Goal: Task Accomplishment & Management: Complete application form

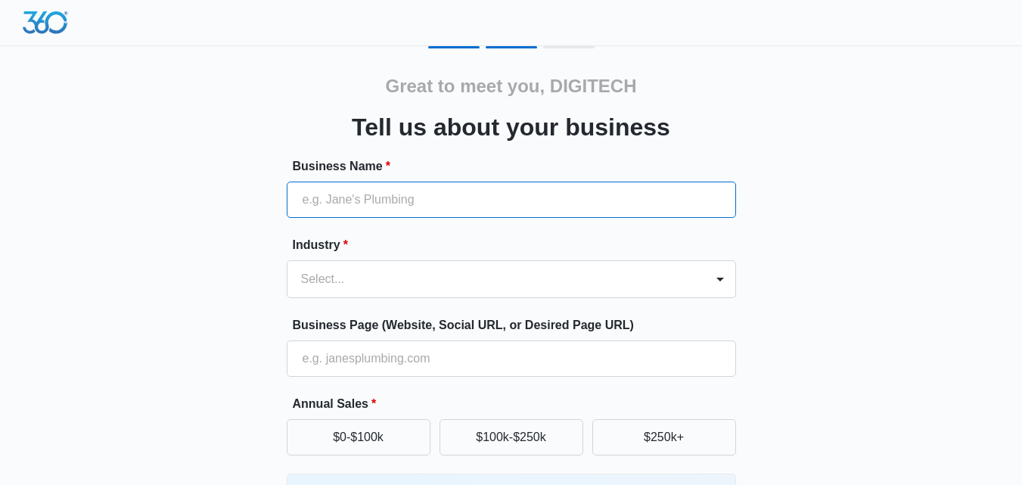
click at [460, 202] on input "Business Name *" at bounding box center [512, 200] width 450 height 36
type input "Digitech [GEOGRAPHIC_DATA]"
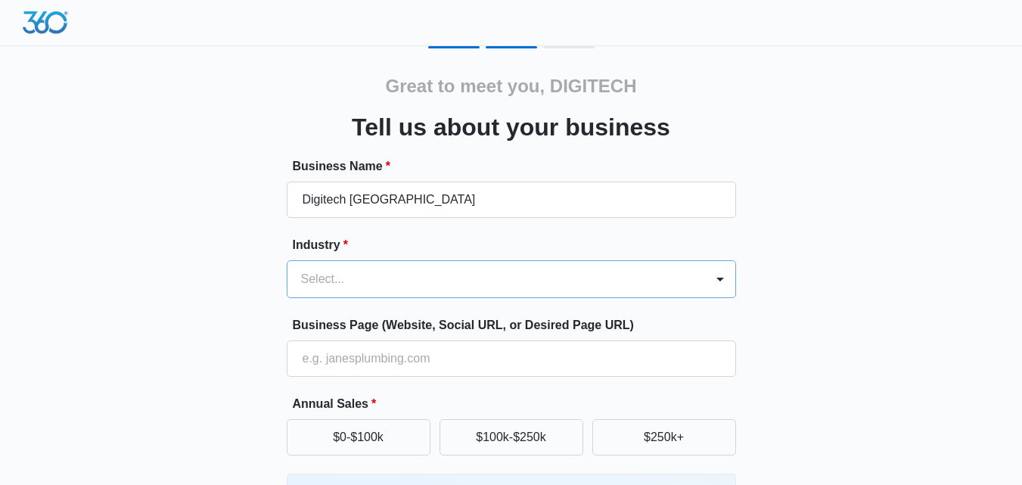
click at [329, 284] on div "Select..." at bounding box center [497, 279] width 418 height 36
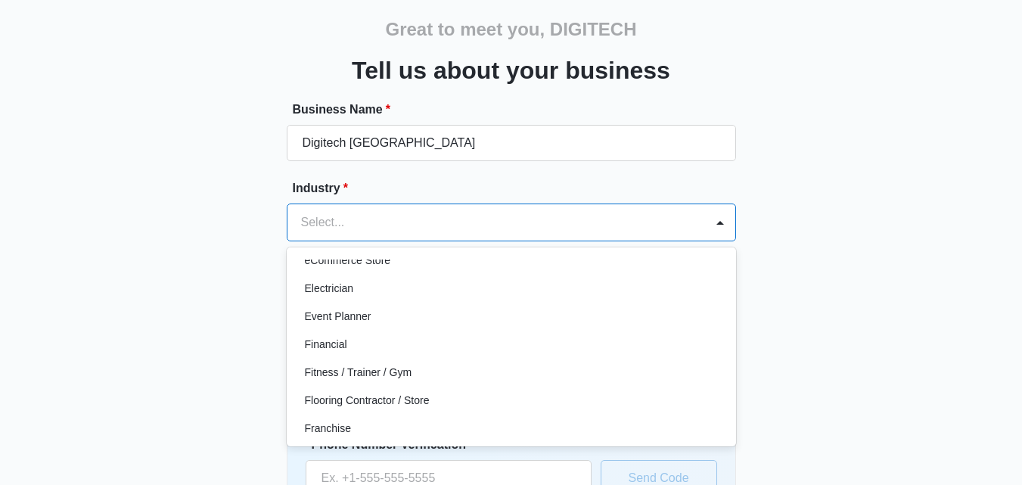
scroll to position [530, 0]
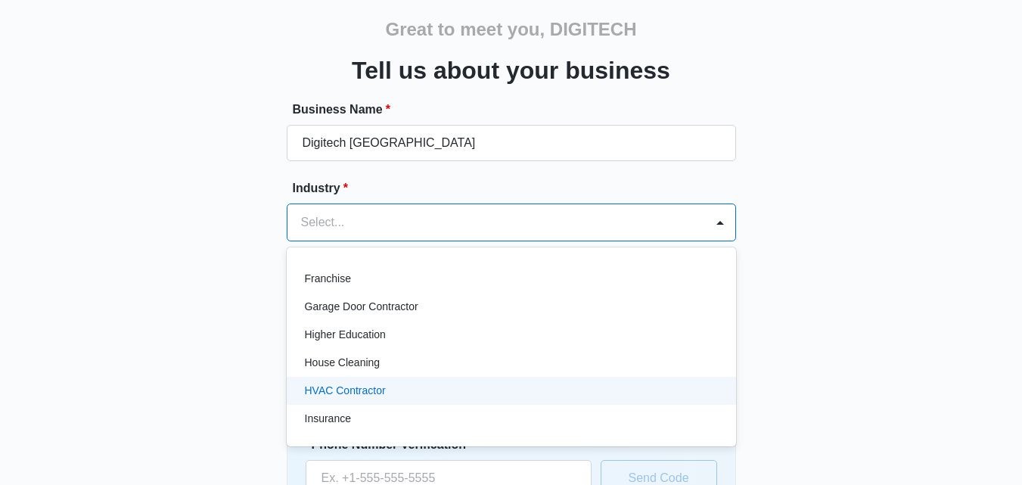
type input "d"
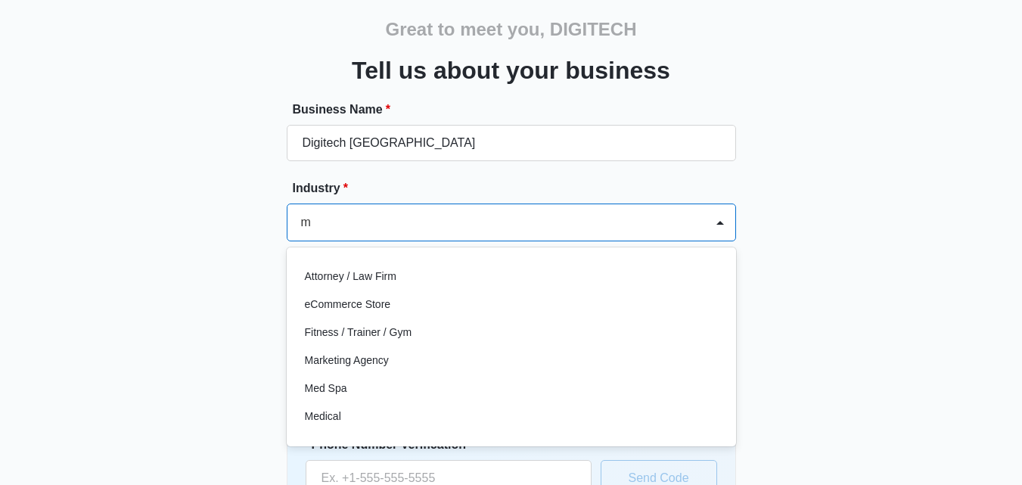
type input "ma"
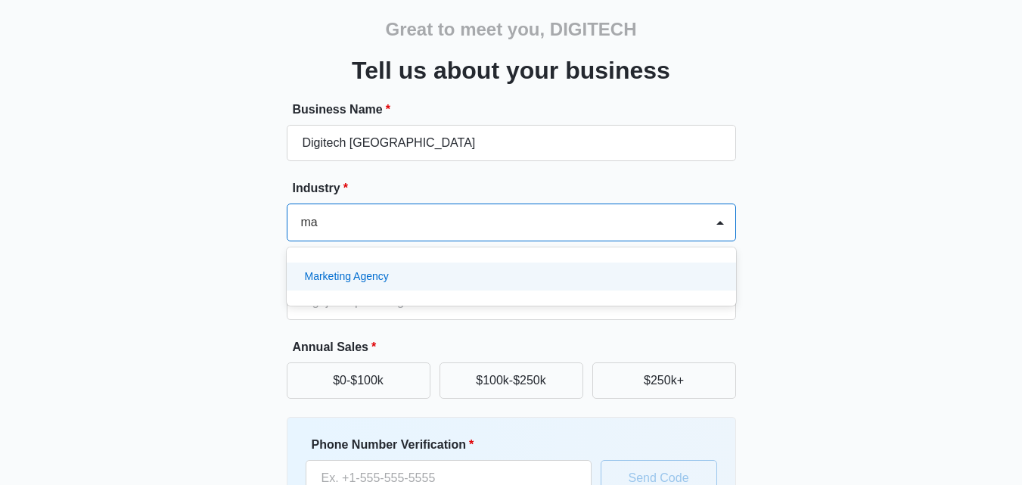
click at [387, 278] on p "Marketing Agency" at bounding box center [347, 277] width 84 height 16
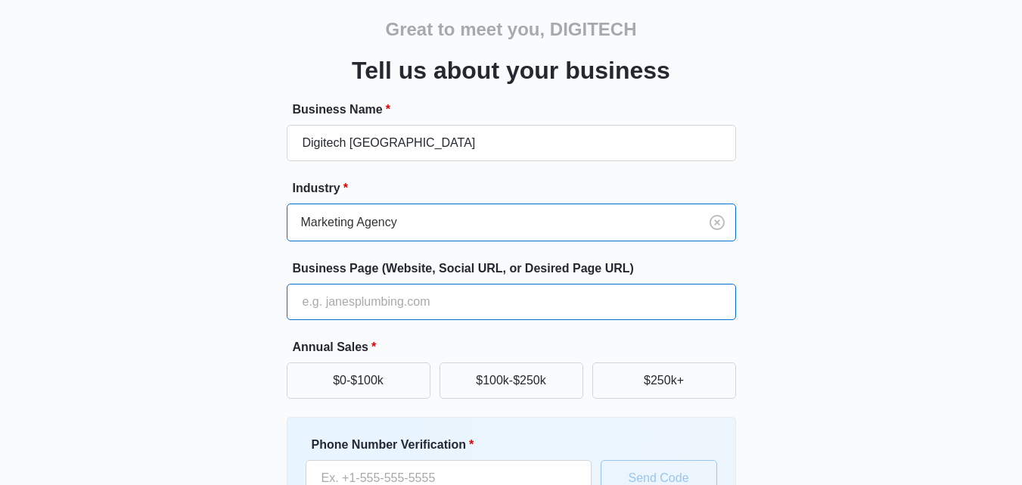
click at [373, 310] on input "Business Page (Website, Social URL, or Desired Page URL)" at bounding box center [512, 302] width 450 height 36
paste input "[URL][DOMAIN_NAME]"
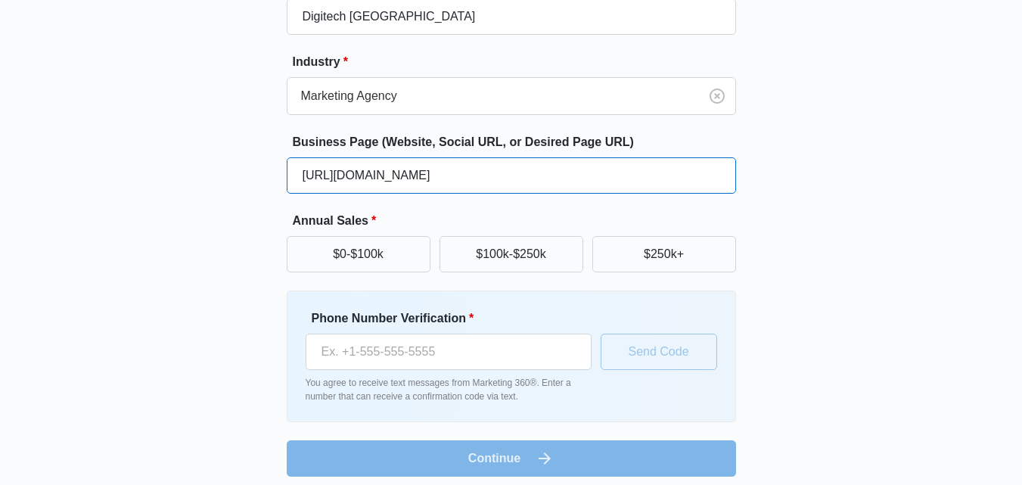
scroll to position [193, 0]
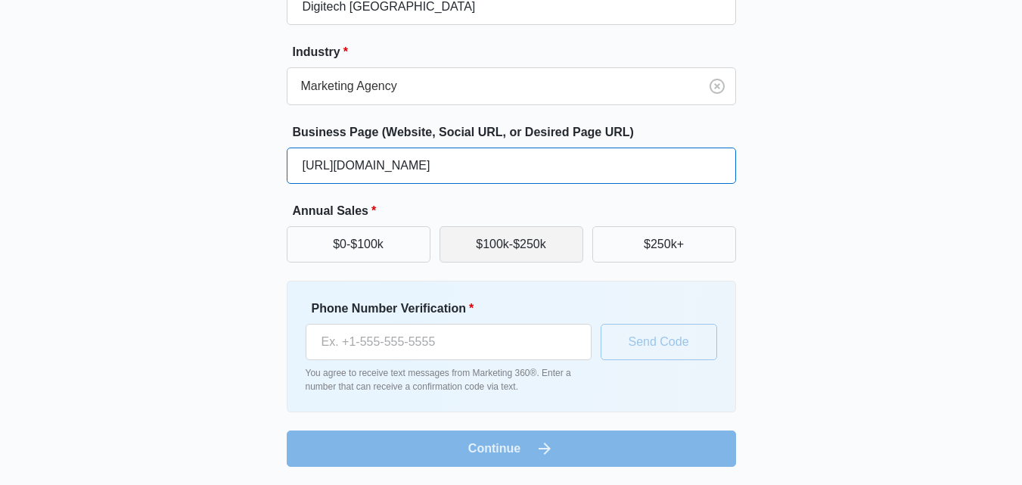
type input "[URL][DOMAIN_NAME]"
click at [455, 254] on button "$100k-$250k" at bounding box center [512, 244] width 144 height 36
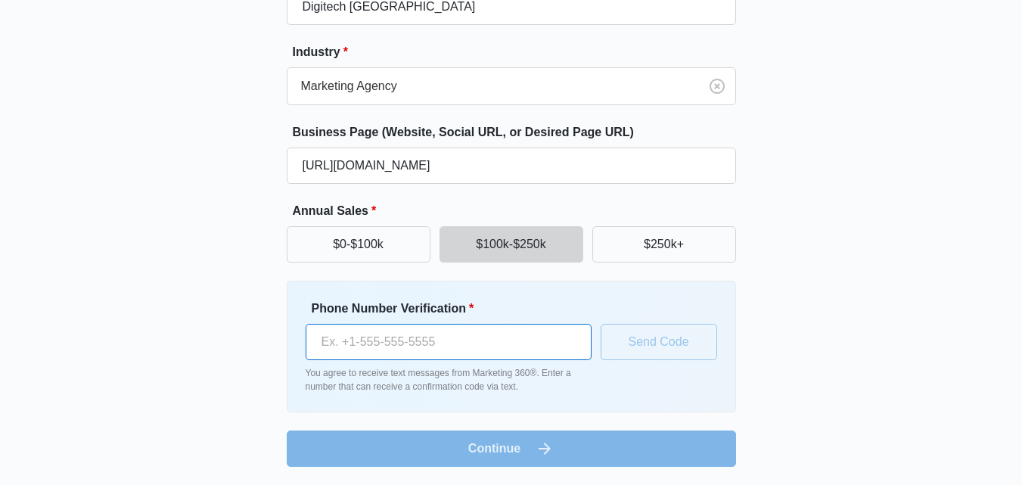
click at [442, 351] on input "Phone Number Verification *" at bounding box center [449, 342] width 286 height 36
paste input "[PHONE_NUMBER]"
drag, startPoint x: 498, startPoint y: 348, endPoint x: 258, endPoint y: 338, distance: 240.2
click at [258, 338] on div "Great to meet you, DIGITECH Tell us about your business Business Name * Digitec…" at bounding box center [512, 160] width 908 height 614
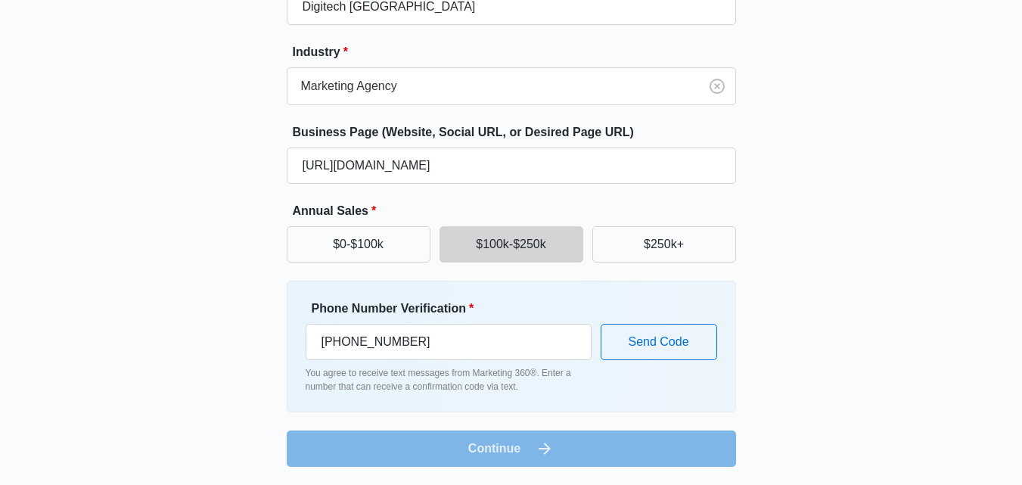
click at [777, 354] on div "Great to meet you, DIGITECH Tell us about your business Business Name * Digitec…" at bounding box center [512, 160] width 908 height 614
drag, startPoint x: 367, startPoint y: 338, endPoint x: 198, endPoint y: 338, distance: 169.5
click at [198, 338] on div "Great to meet you, DIGITECH Tell us about your business Business Name * Digitec…" at bounding box center [512, 160] width 908 height 614
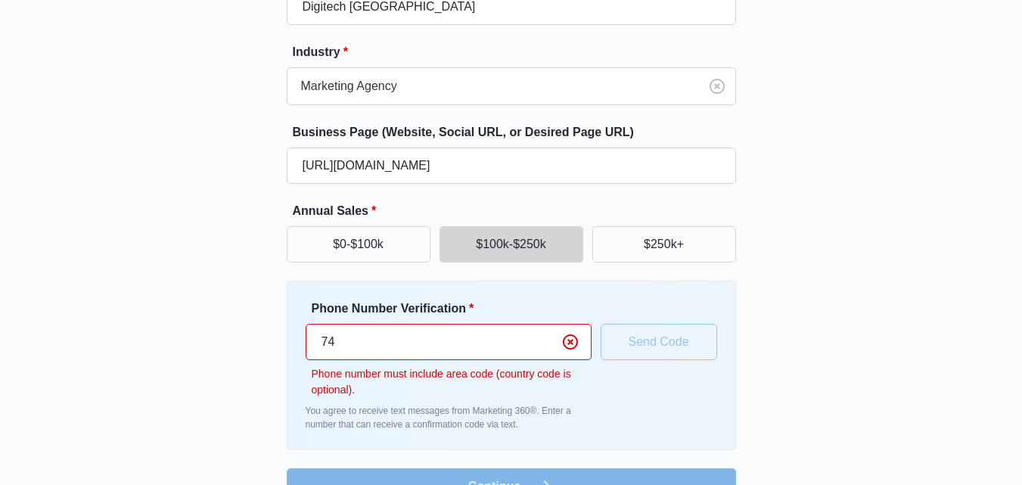
type input "7"
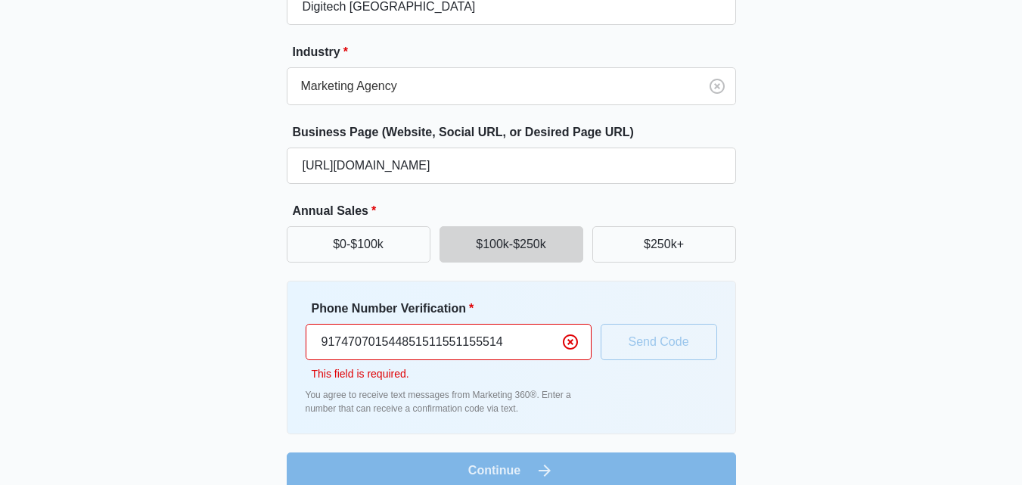
type input "9174707015448515115511555144"
click at [423, 342] on input "9174707015448515115511555144" at bounding box center [449, 342] width 286 height 36
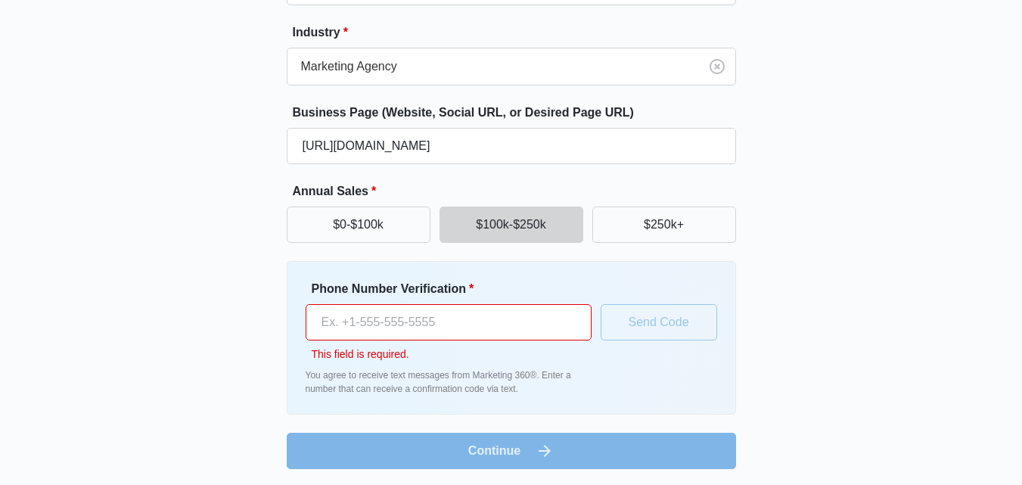
scroll to position [215, 0]
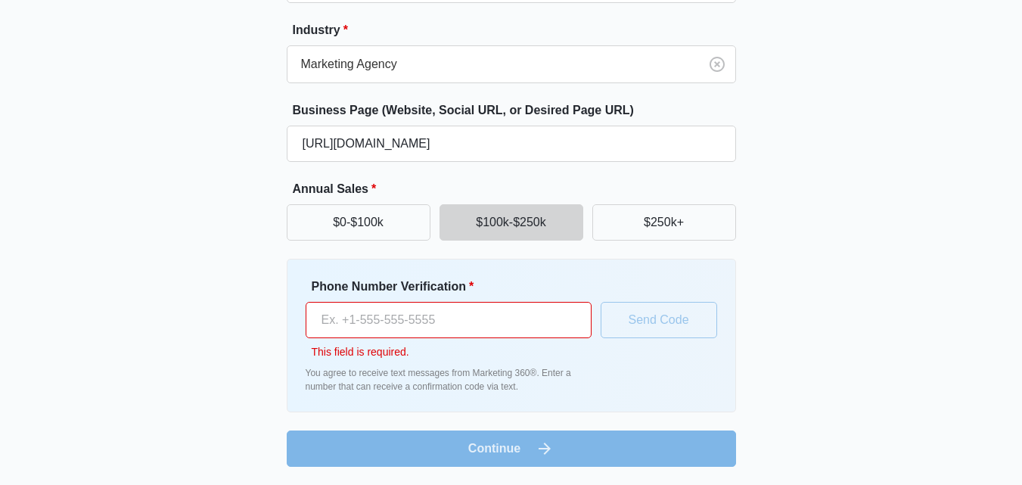
click at [490, 470] on div "Great to meet you, DIGITECH Tell us about your business Business Name * Digitec…" at bounding box center [512, 158] width 908 height 654
click at [754, 254] on div "Great to meet you, DIGITECH Tell us about your business Business Name * Digitec…" at bounding box center [512, 149] width 908 height 636
